Goal: Task Accomplishment & Management: Complete application form

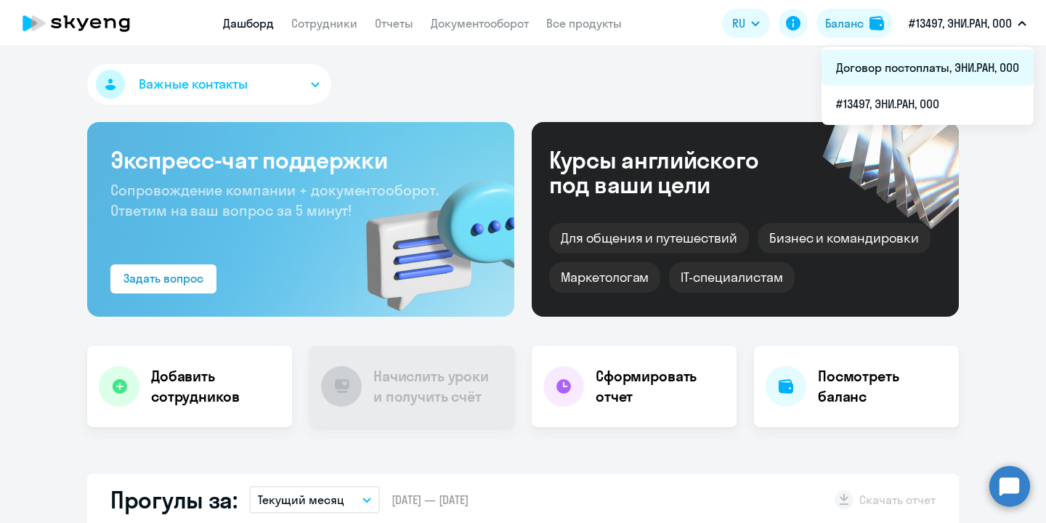
click at [945, 73] on li "Договор постоплаты, ЭНИ.РАН, ООО" at bounding box center [928, 67] width 212 height 36
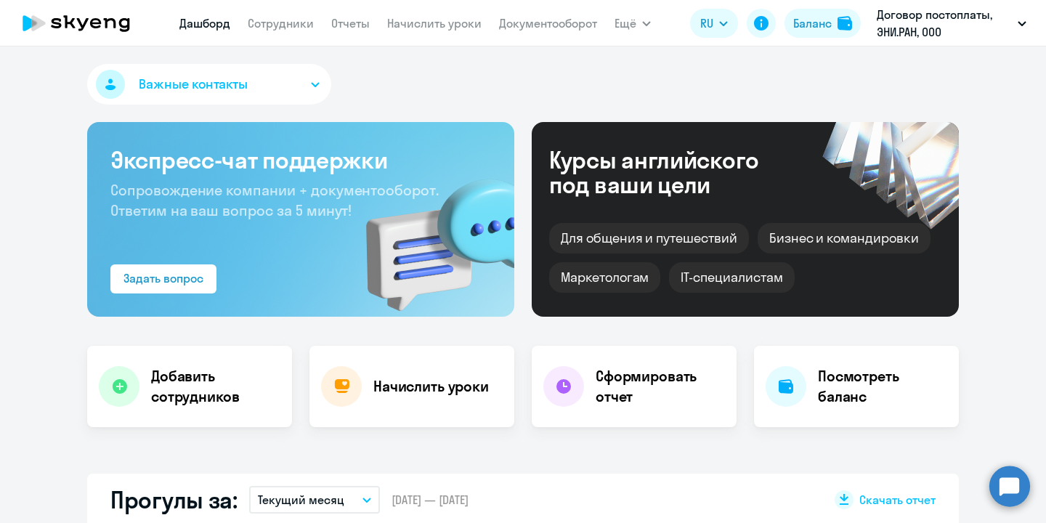
click at [278, 32] on nav "[PERSON_NAME] Отчеты Начислить уроки Документооборот" at bounding box center [388, 23] width 418 height 29
select select "30"
click at [296, 25] on link "Сотрудники" at bounding box center [281, 23] width 66 height 15
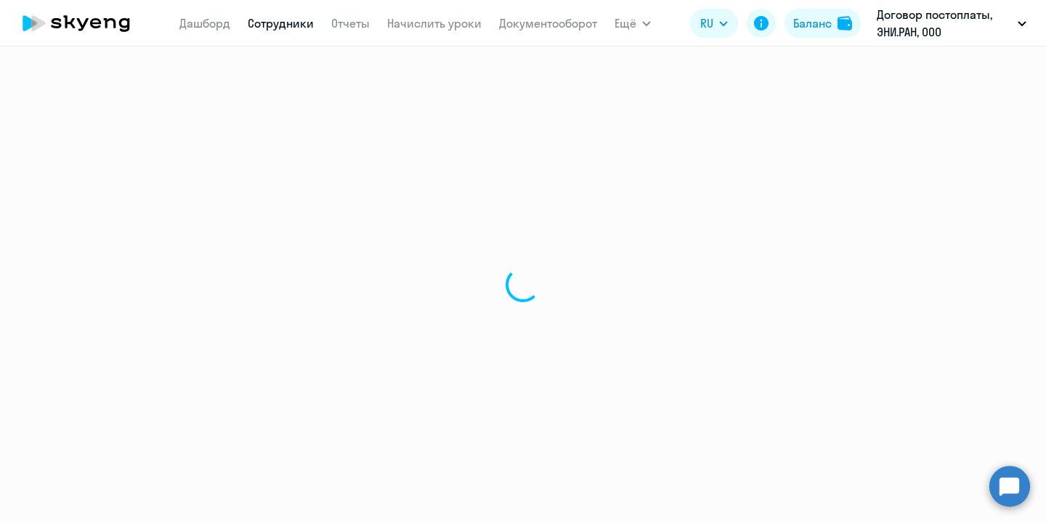
select select "30"
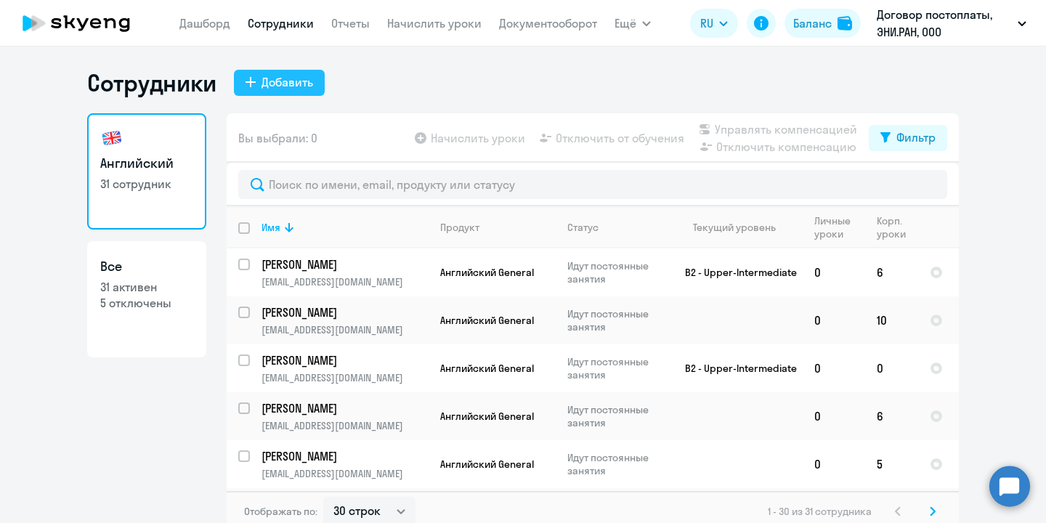
click at [281, 77] on div "Добавить" at bounding box center [288, 81] width 52 height 17
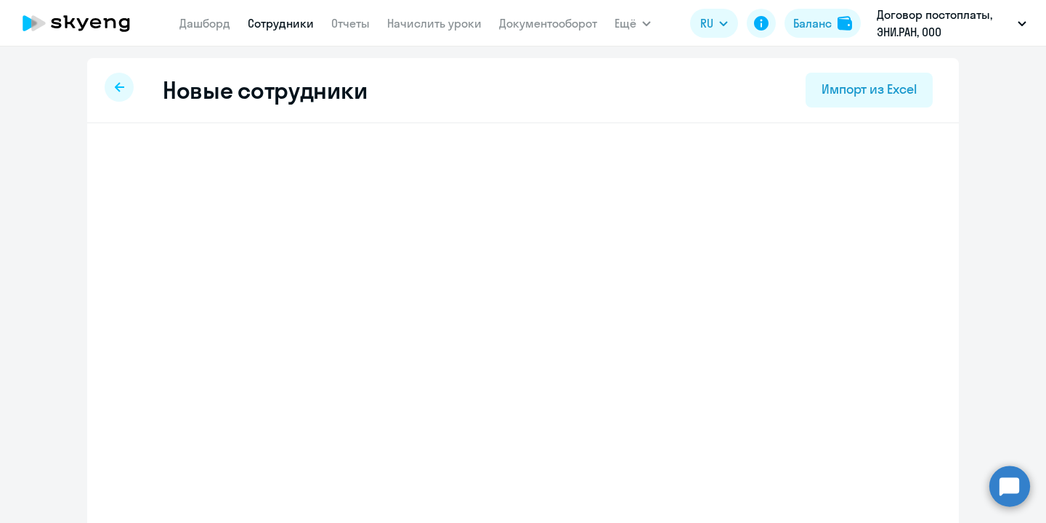
select select "english_adult_not_native_speaker"
select select "4"
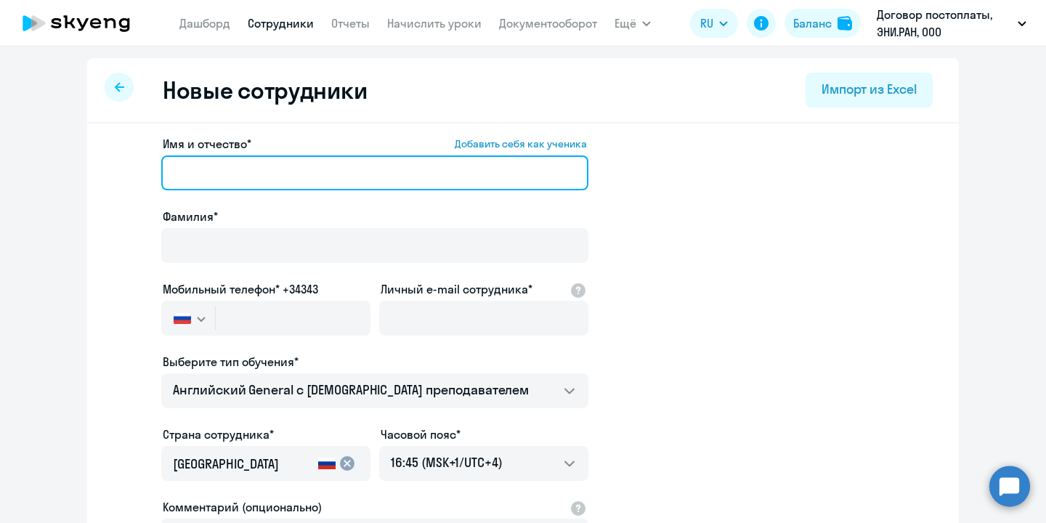
click at [293, 163] on input "Имя и отчество* Добавить себя как ученика" at bounding box center [374, 173] width 427 height 35
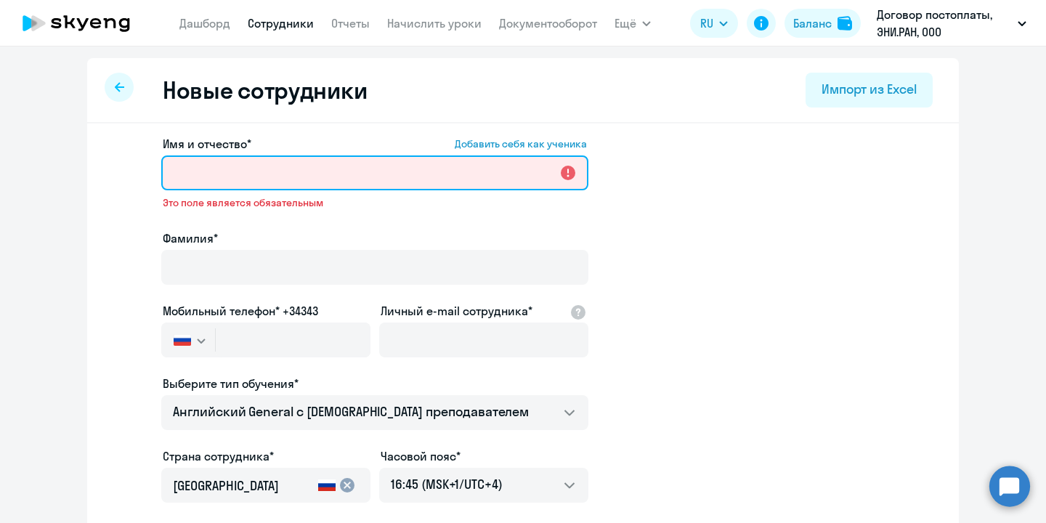
paste input "[PERSON_NAME]"
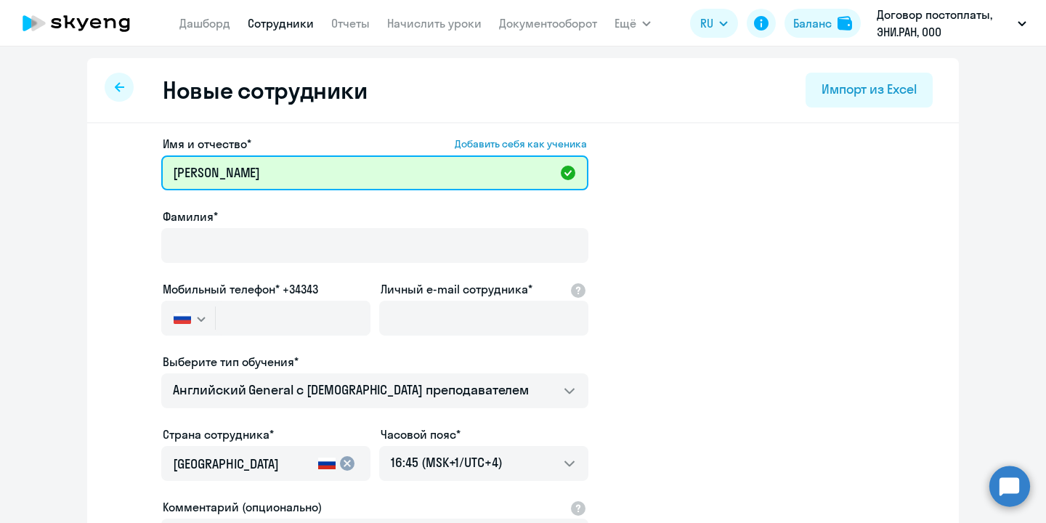
drag, startPoint x: 235, startPoint y: 174, endPoint x: 152, endPoint y: 170, distance: 82.9
click at [152, 170] on app-new-student-form "Имя и отчество* Добавить себя как ученика [PERSON_NAME]* Мобильный телефон* +34…" at bounding box center [523, 394] width 826 height 518
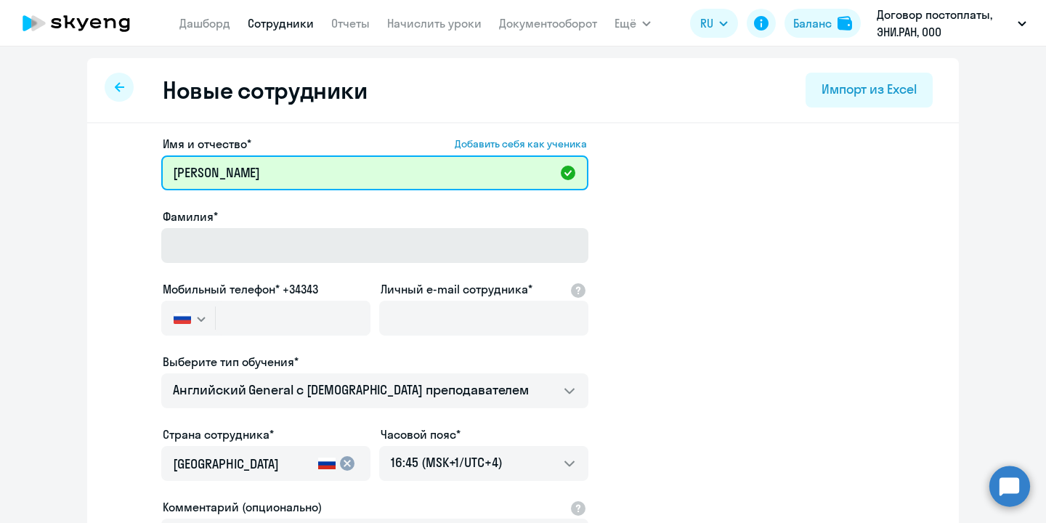
type input "[PERSON_NAME]"
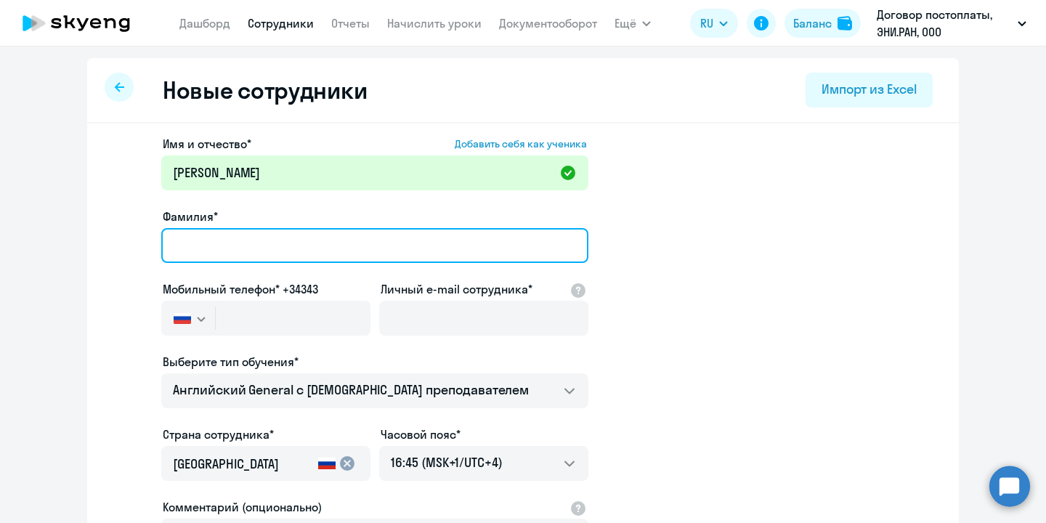
click at [197, 238] on input "Фамилия*" at bounding box center [374, 245] width 427 height 35
paste input "[PERSON_NAME]"
type input "[PERSON_NAME]"
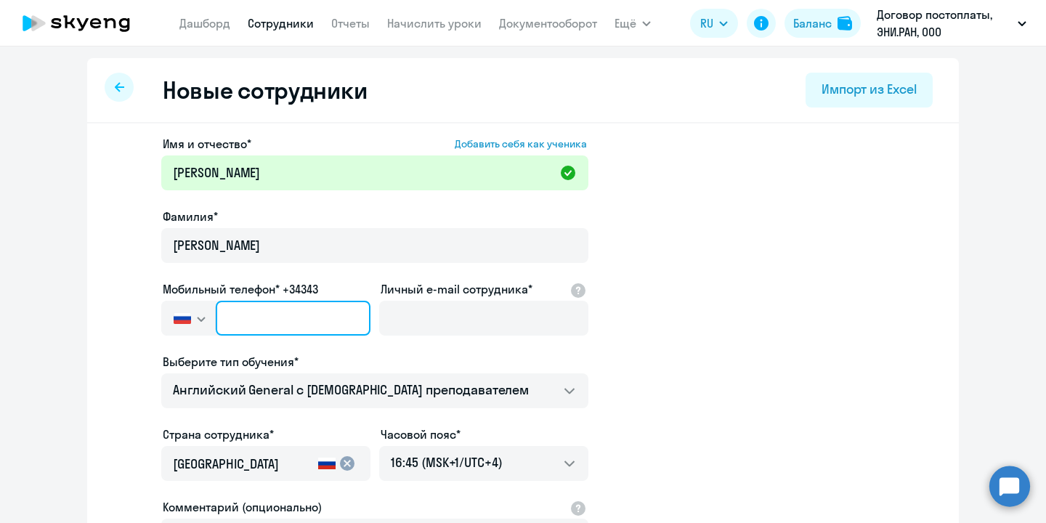
click at [264, 317] on input "text" at bounding box center [293, 318] width 155 height 35
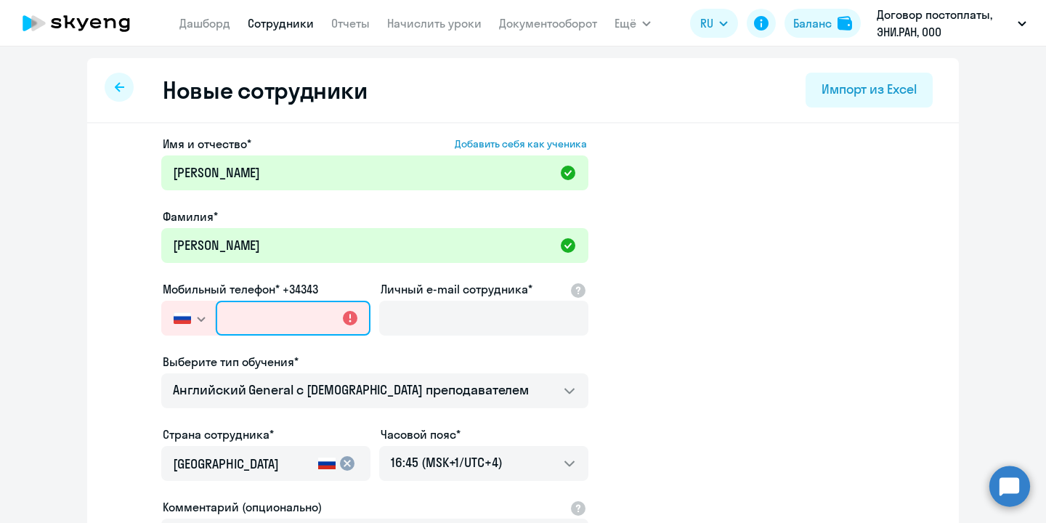
paste input "[PHONE_NUMBER]"
type input "[PHONE_NUMBER]"
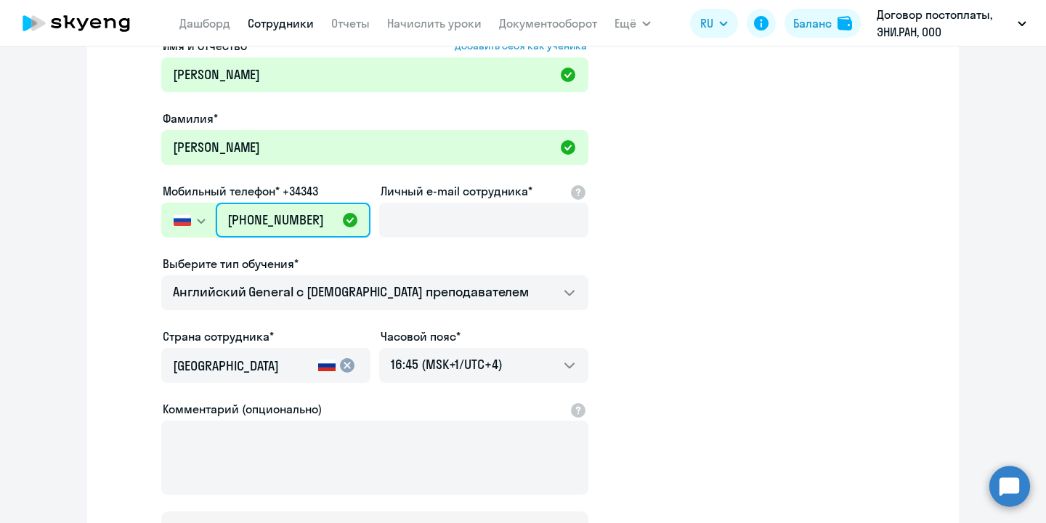
scroll to position [108, 0]
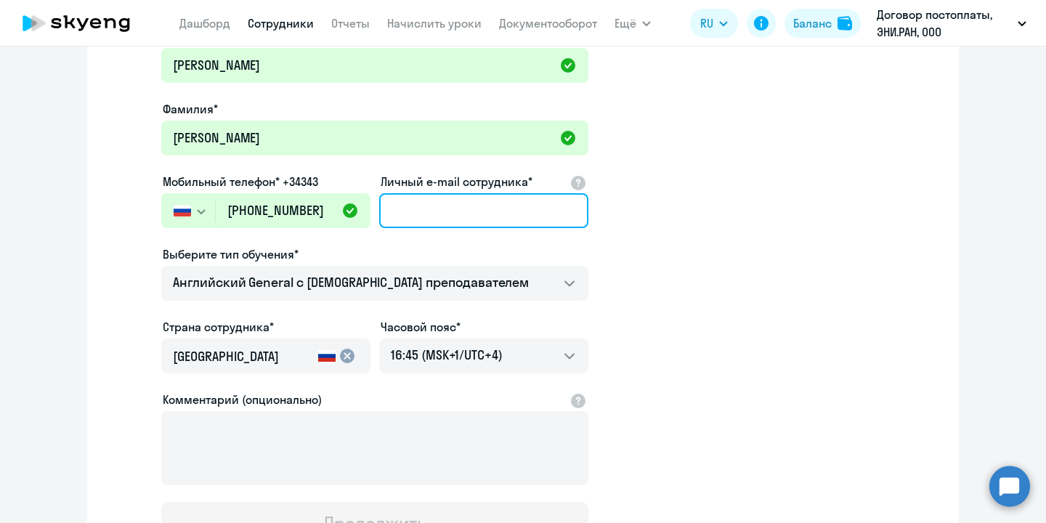
click at [443, 209] on input "Личный e-mail сотрудника*" at bounding box center [483, 210] width 209 height 35
paste input "[EMAIL_ADDRESS][DOMAIN_NAME]"
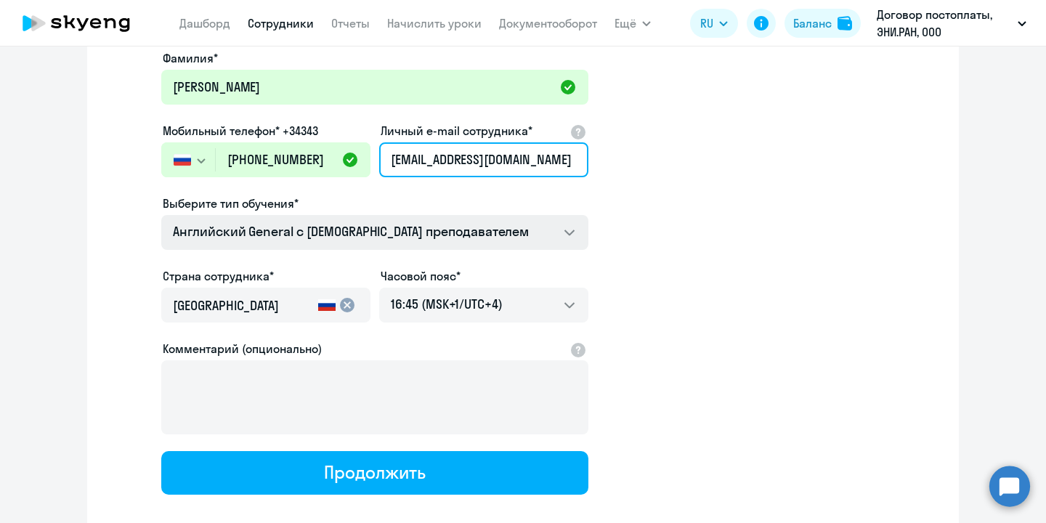
scroll to position [159, 0]
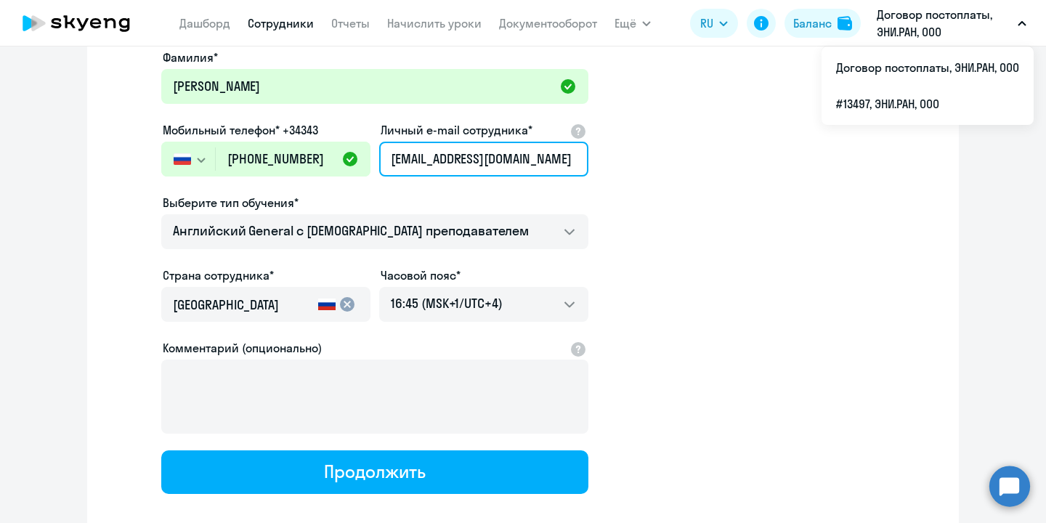
type input "[EMAIL_ADDRESS][DOMAIN_NAME]"
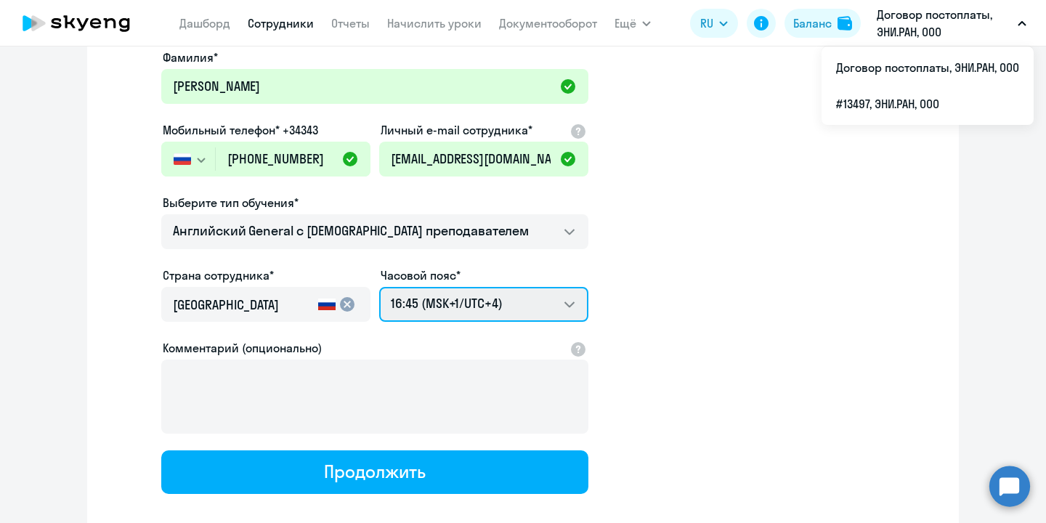
click at [506, 311] on select "01:45 (MSK-14/UTC-11) 02:45 (MSK-13/UTC-10) 03:45 (MSK-12/UTC-9) 04:45 (MSK-11/…" at bounding box center [483, 304] width 209 height 35
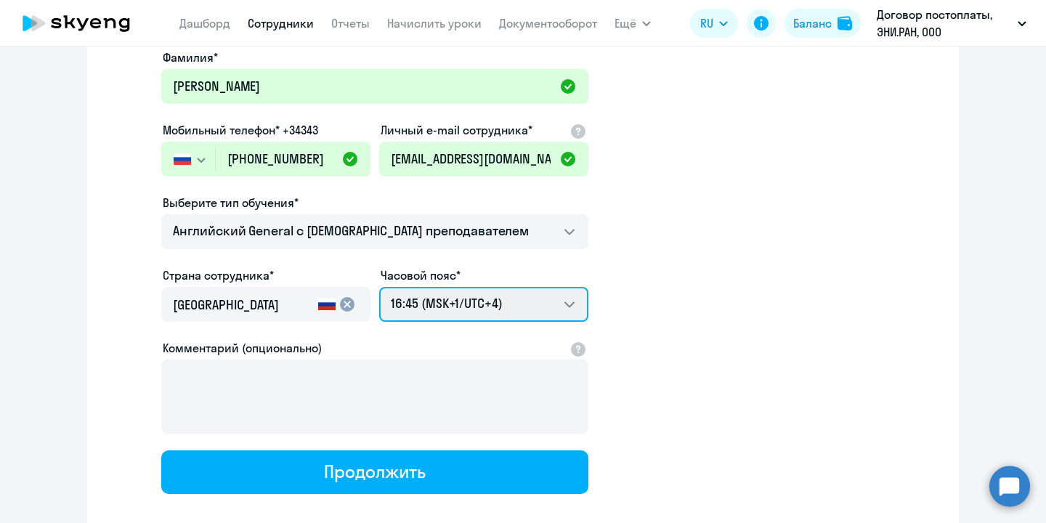
select select "3"
click at [379, 287] on select "01:45 (MSK-14/UTC-11) 02:45 (MSK-13/UTC-10) 03:45 (MSK-12/UTC-9) 04:45 (MSK-11/…" at bounding box center [483, 304] width 209 height 35
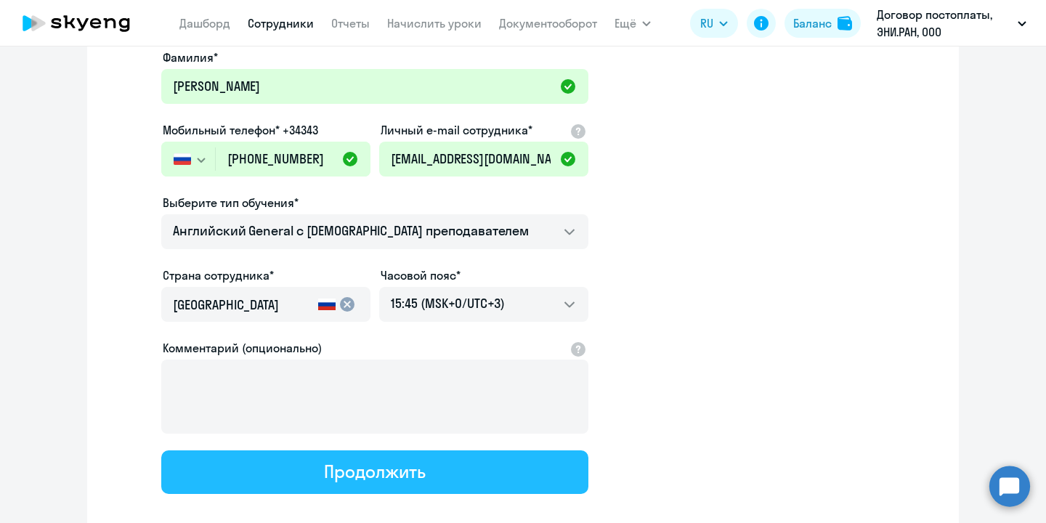
click at [403, 480] on div "Продолжить" at bounding box center [374, 471] width 101 height 23
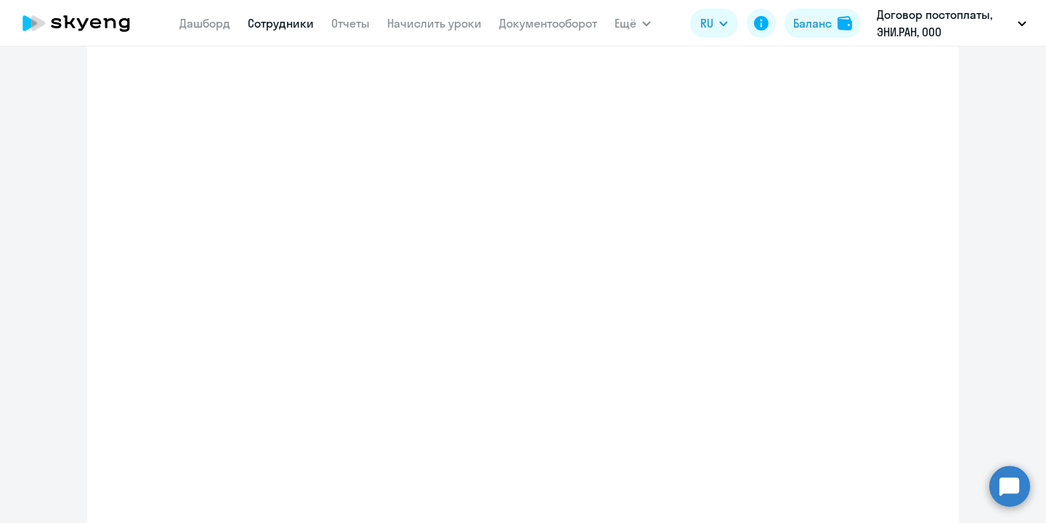
select select "english_adult_not_native_speaker"
select select "3"
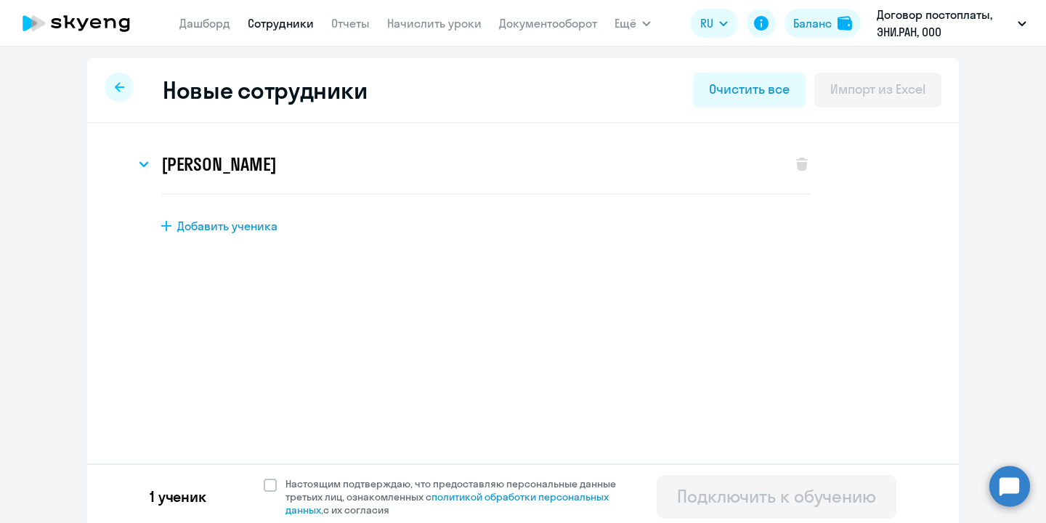
scroll to position [6, 0]
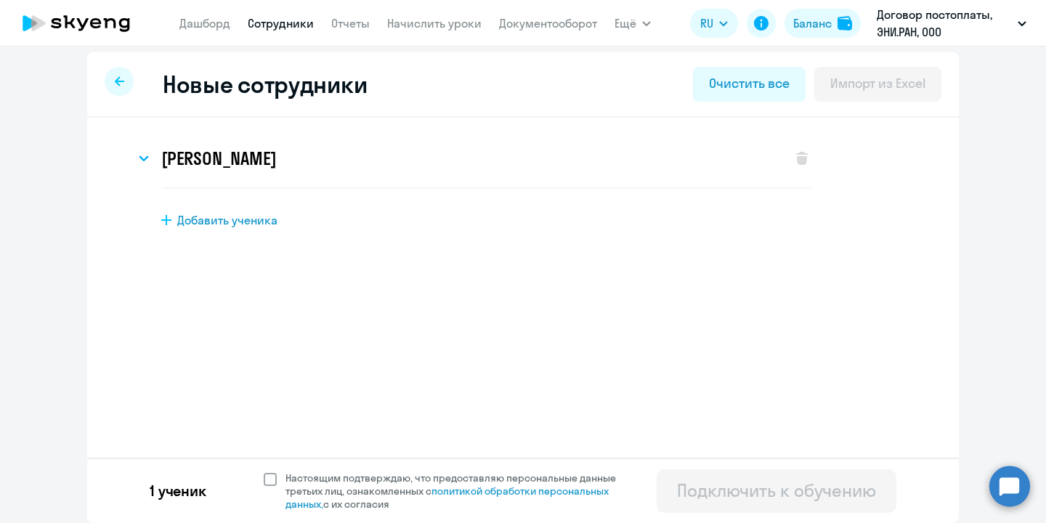
click at [274, 478] on span at bounding box center [270, 479] width 13 height 13
click at [264, 472] on input "Настоящим подтверждаю, что предоставляю персональные данные третьих лиц, ознако…" at bounding box center [263, 471] width 1 height 1
checkbox input "true"
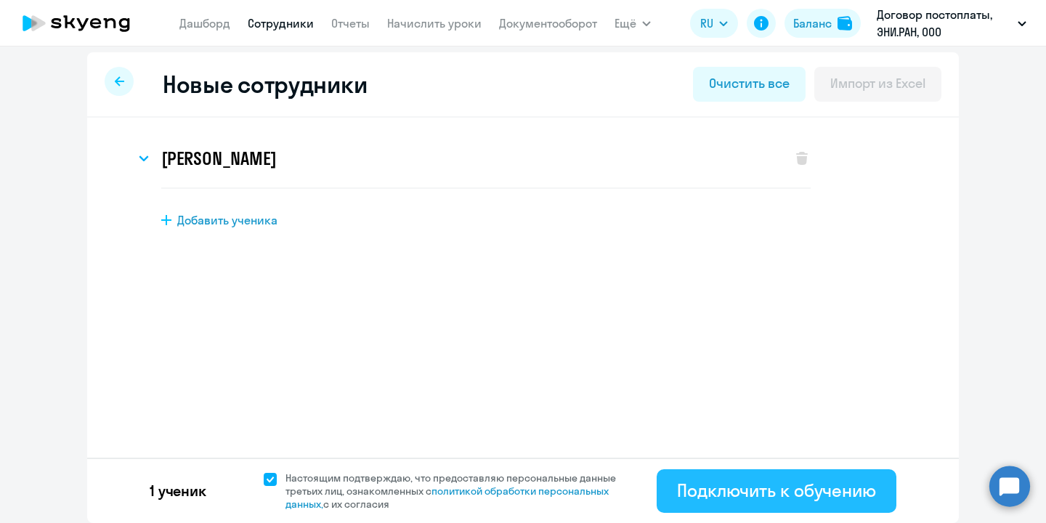
click at [736, 486] on div "Подключить к обучению" at bounding box center [776, 490] width 199 height 23
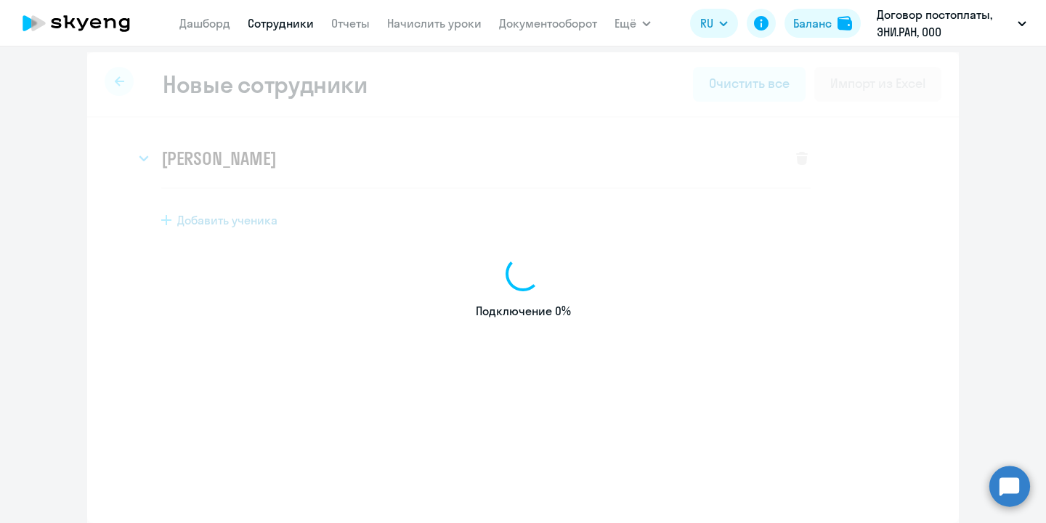
select select "english_adult_not_native_speaker"
select select "4"
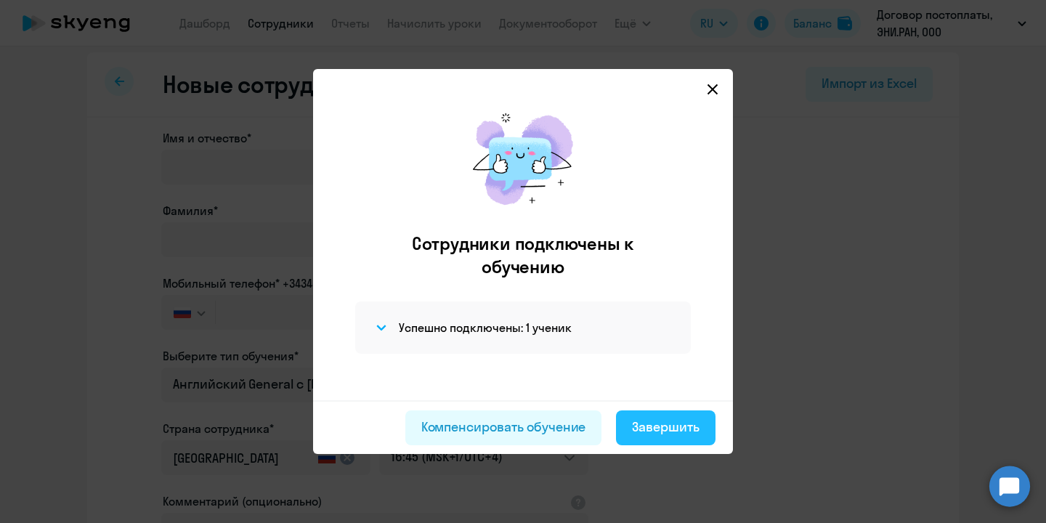
click at [670, 427] on div "Завершить" at bounding box center [666, 427] width 68 height 19
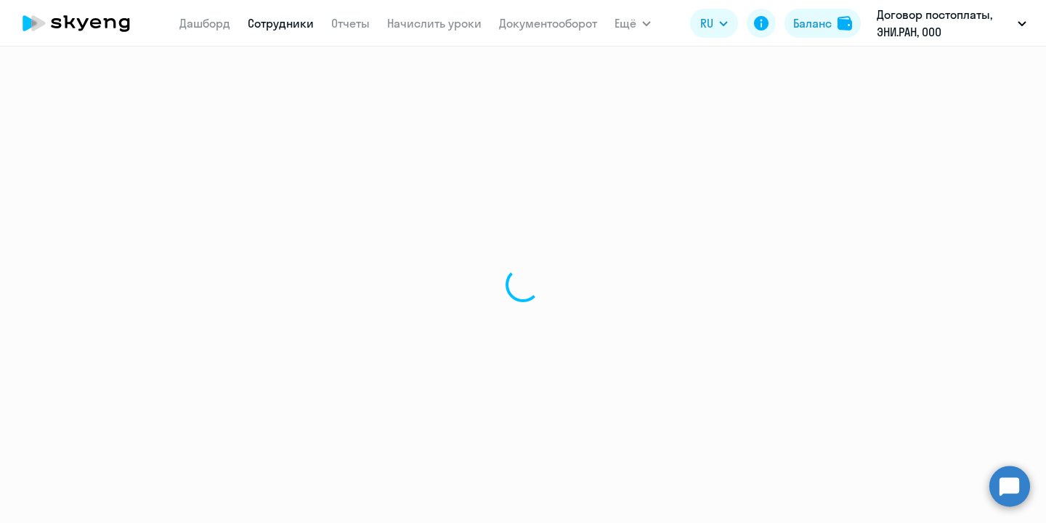
select select "30"
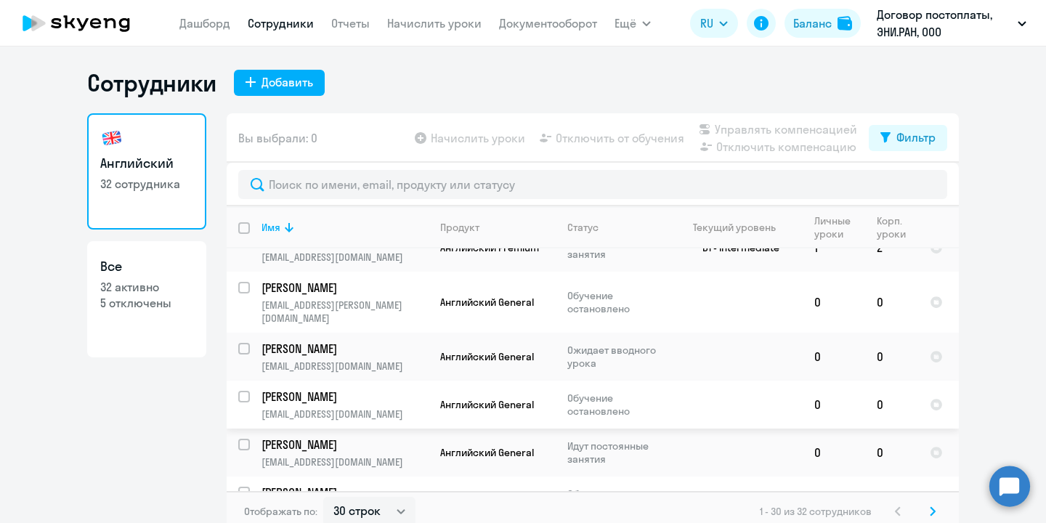
scroll to position [366, 0]
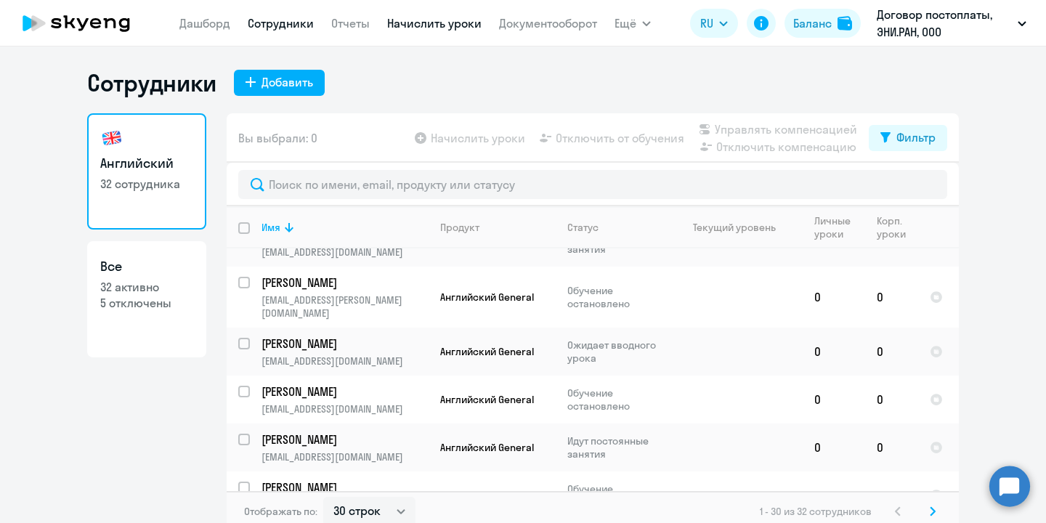
click at [421, 25] on link "Начислить уроки" at bounding box center [434, 23] width 94 height 15
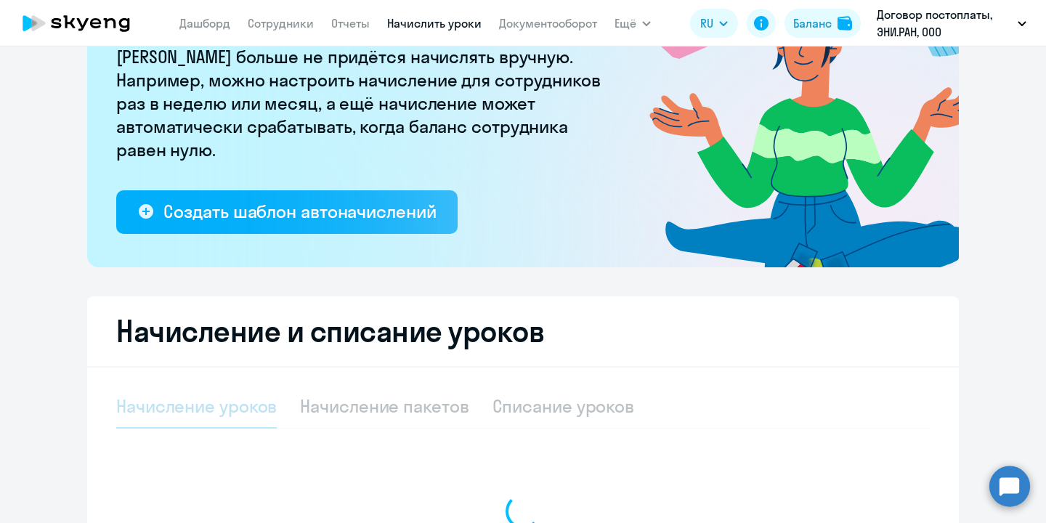
select select "10"
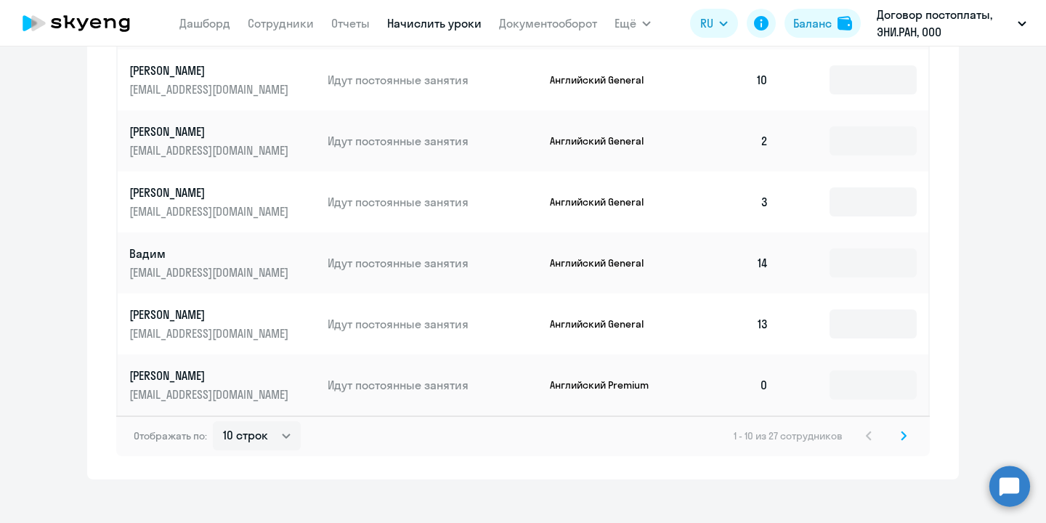
scroll to position [977, 0]
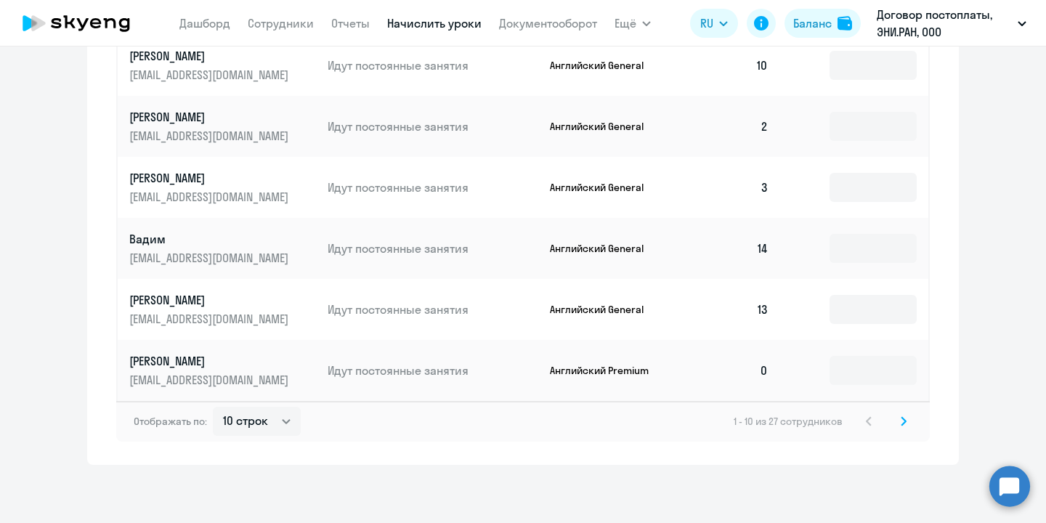
click at [903, 424] on icon at bounding box center [904, 421] width 4 height 8
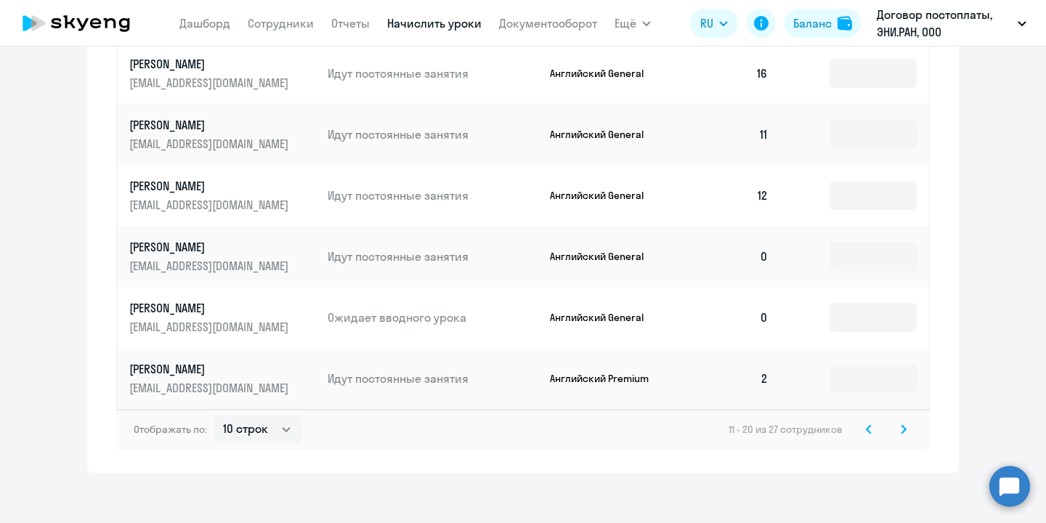
scroll to position [970, 0]
click at [864, 318] on input at bounding box center [873, 316] width 87 height 29
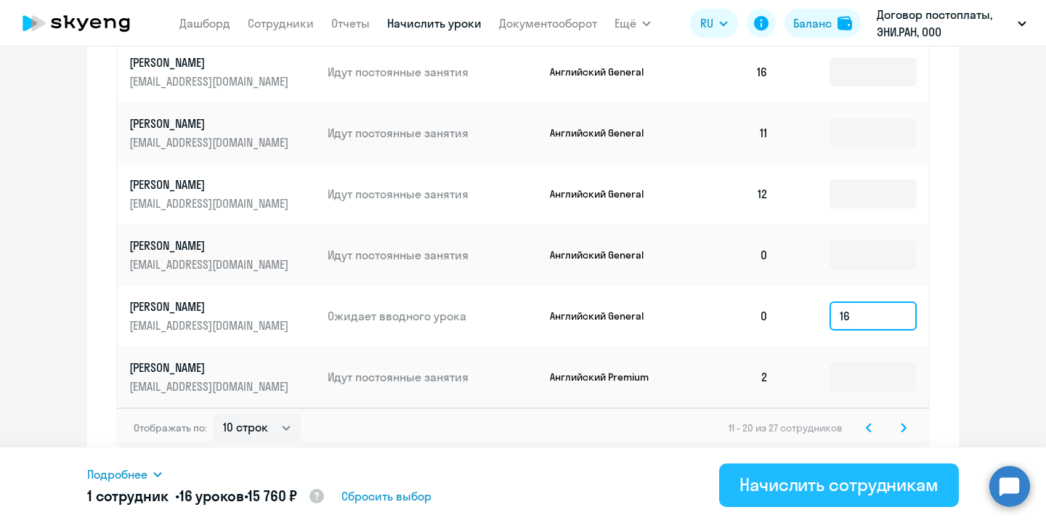
type input "16"
click at [843, 492] on div "Начислить сотрудникам" at bounding box center [839, 484] width 199 height 23
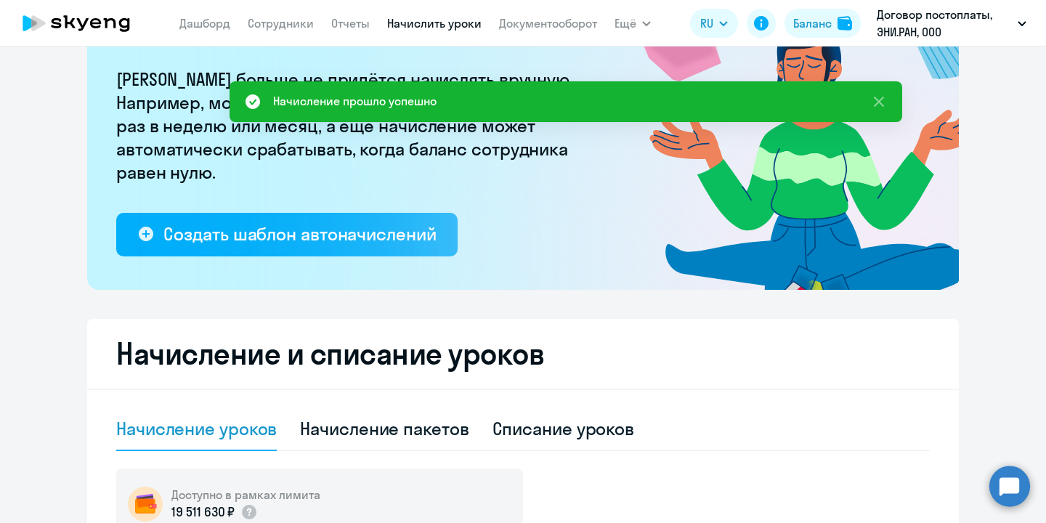
scroll to position [0, 0]
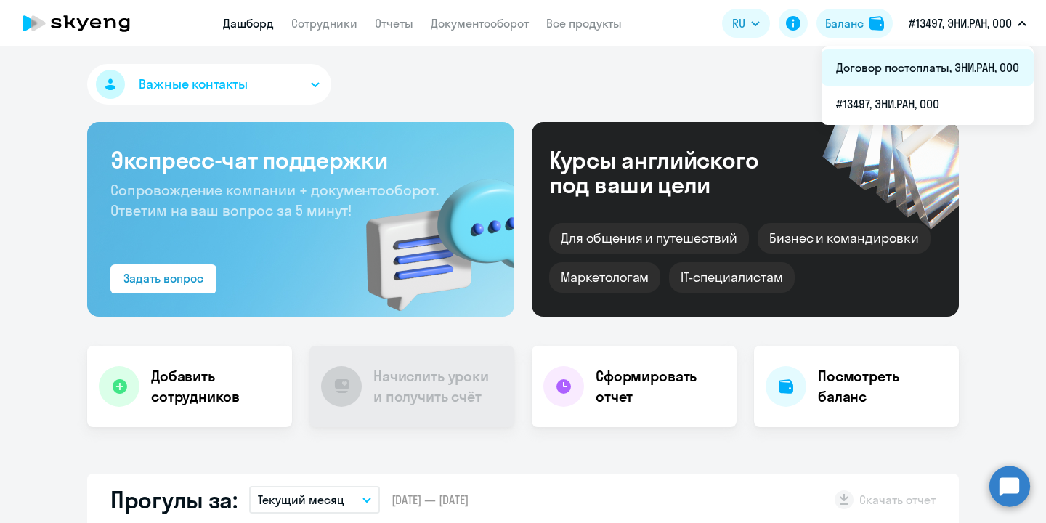
click at [960, 63] on li "Договор постоплаты, ЭНИ.РАН, ООО" at bounding box center [928, 67] width 212 height 36
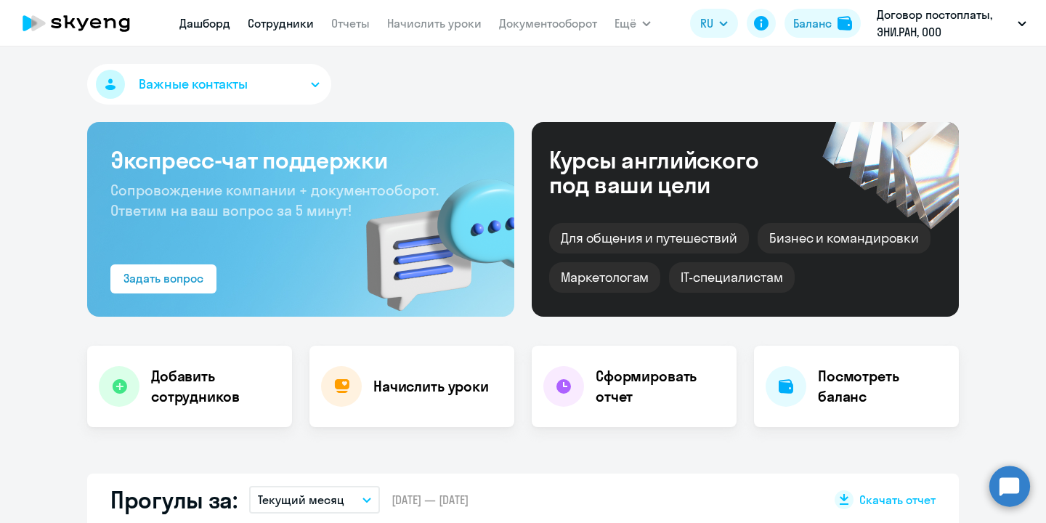
click at [275, 20] on link "Сотрудники" at bounding box center [281, 23] width 66 height 15
select select "30"
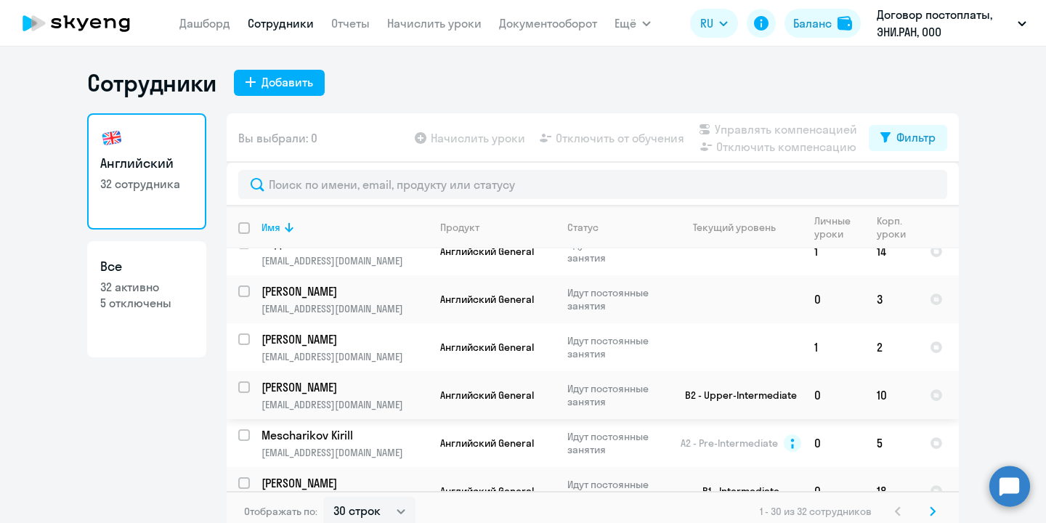
scroll to position [9, 0]
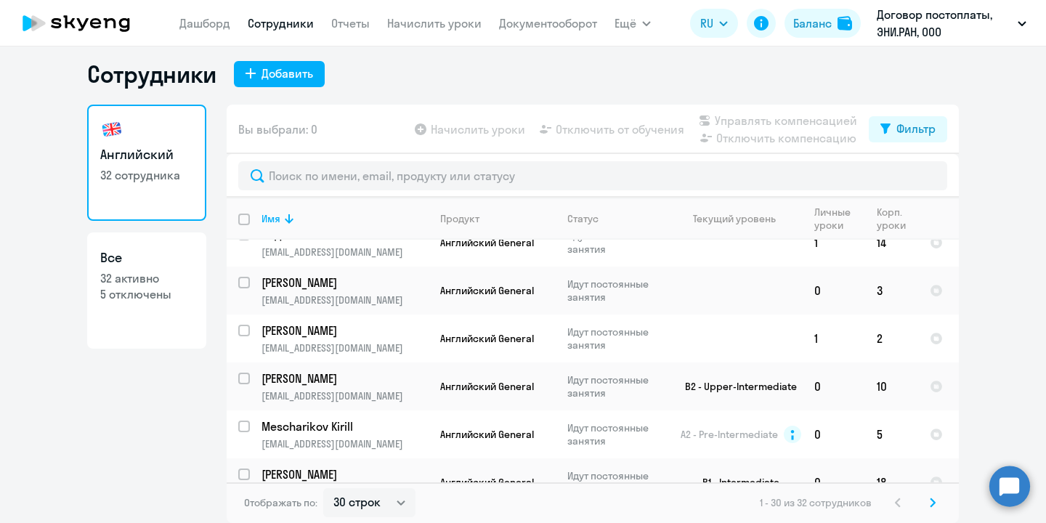
click at [930, 501] on icon at bounding box center [933, 503] width 6 height 10
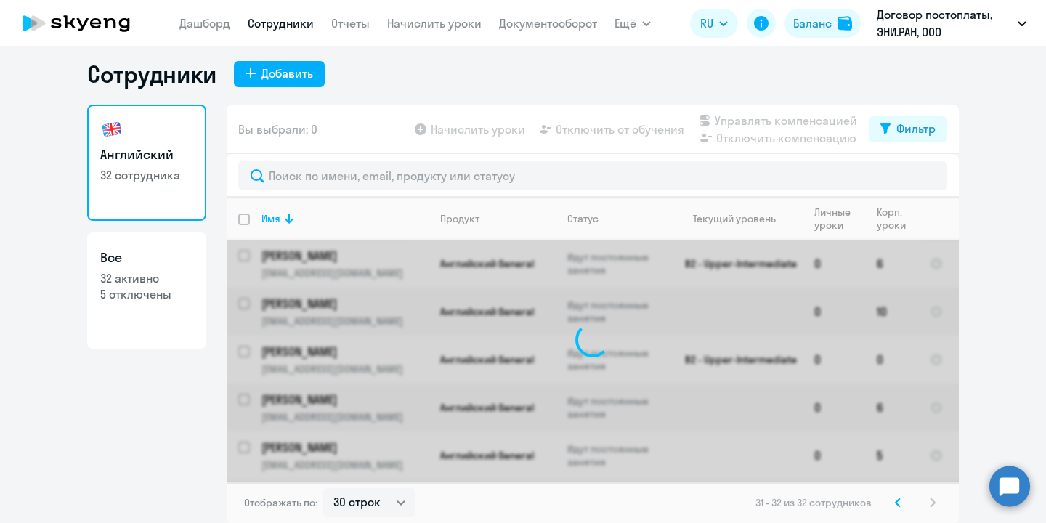
scroll to position [0, 0]
